Goal: Task Accomplishment & Management: Use online tool/utility

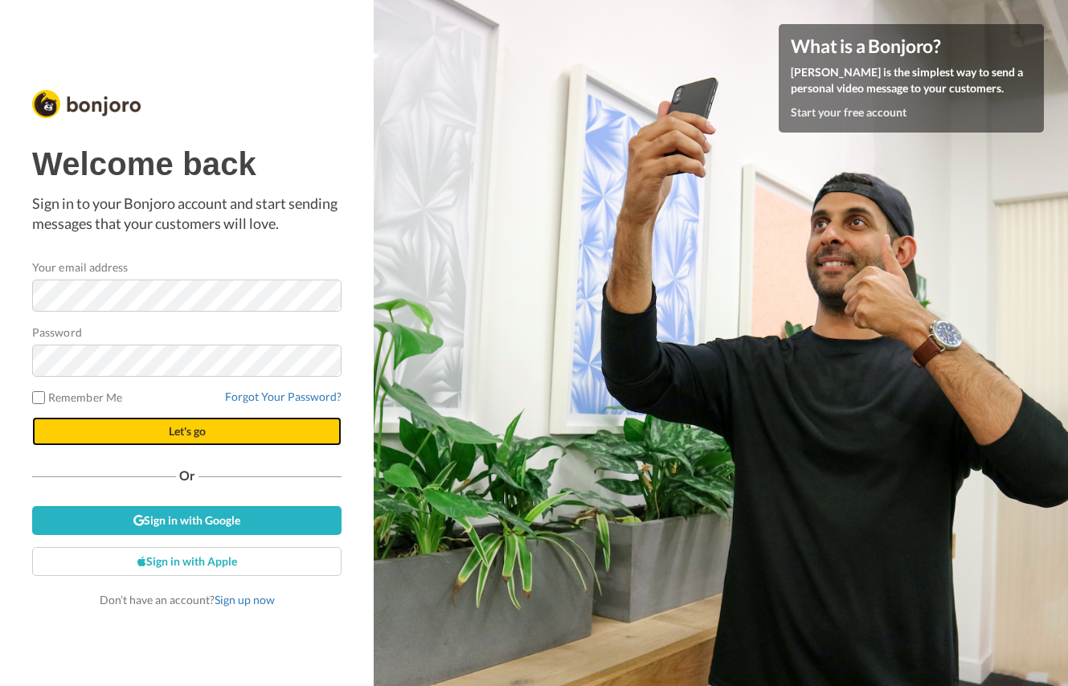
click at [123, 432] on button "Let's go" at bounding box center [186, 431] width 309 height 29
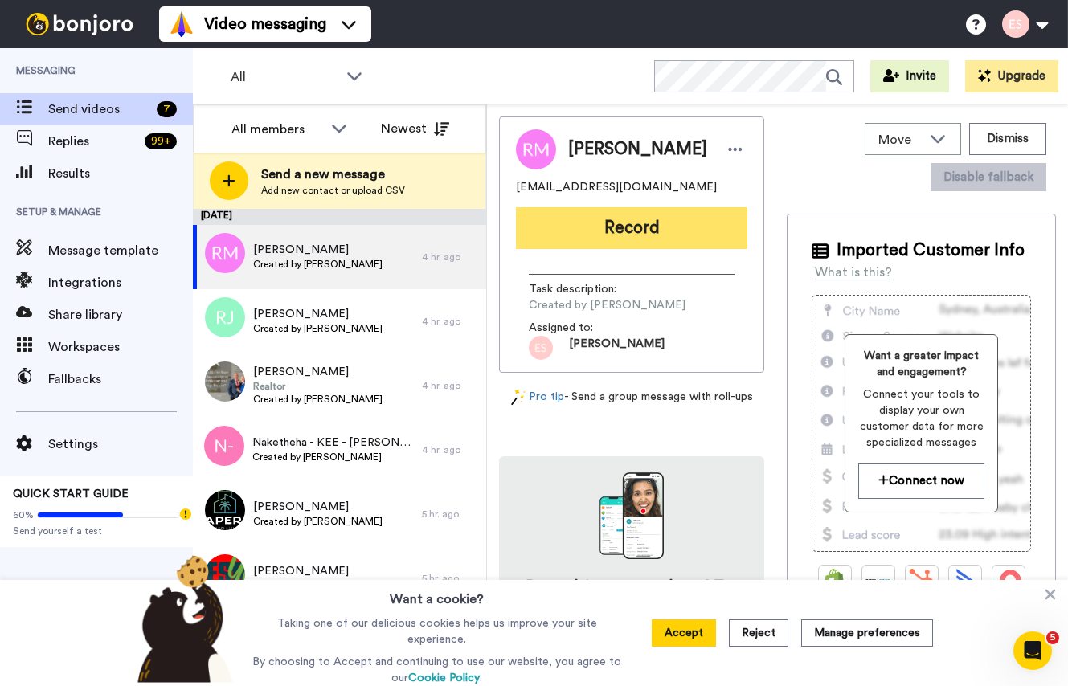
click at [634, 235] on button "Record" at bounding box center [631, 228] width 231 height 42
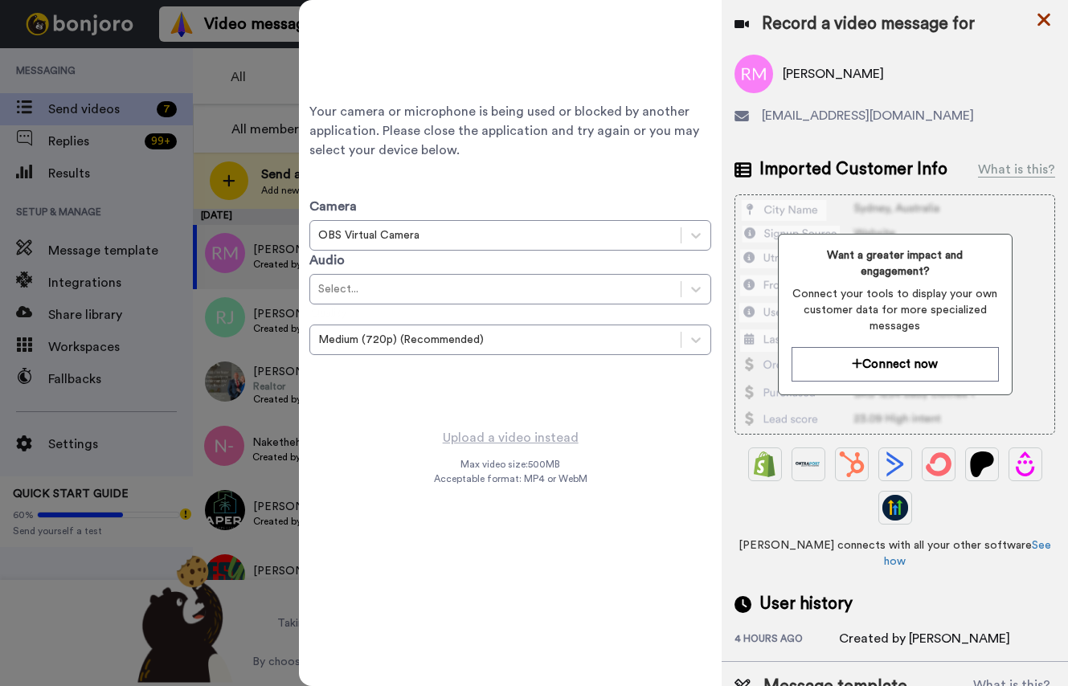
click at [1048, 19] on icon at bounding box center [1044, 20] width 16 height 20
